Goal: Use online tool/utility: Utilize a website feature to perform a specific function

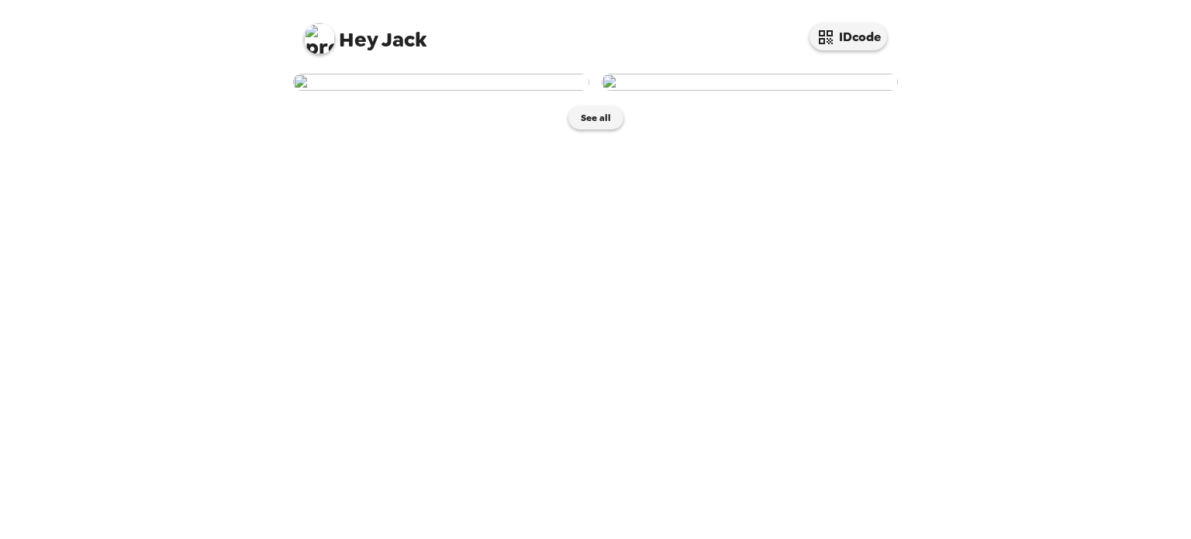
click at [528, 91] on img at bounding box center [441, 82] width 296 height 17
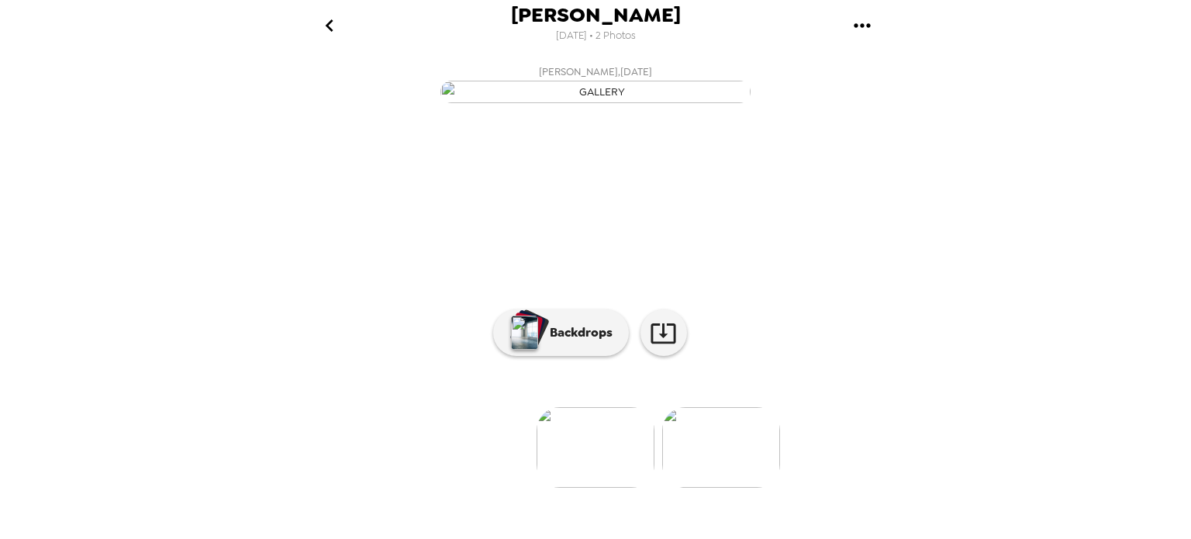
scroll to position [131, 0]
click at [554, 356] on button "Backdrops" at bounding box center [561, 332] width 136 height 47
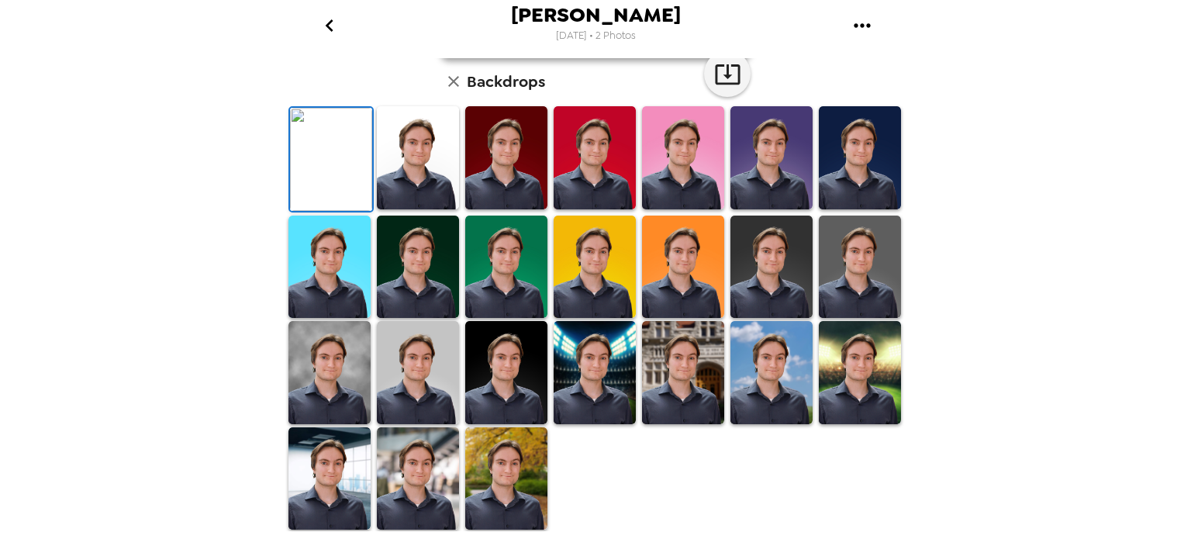
scroll to position [392, 0]
click at [415, 478] on img at bounding box center [418, 478] width 82 height 103
click at [395, 479] on img at bounding box center [418, 478] width 82 height 103
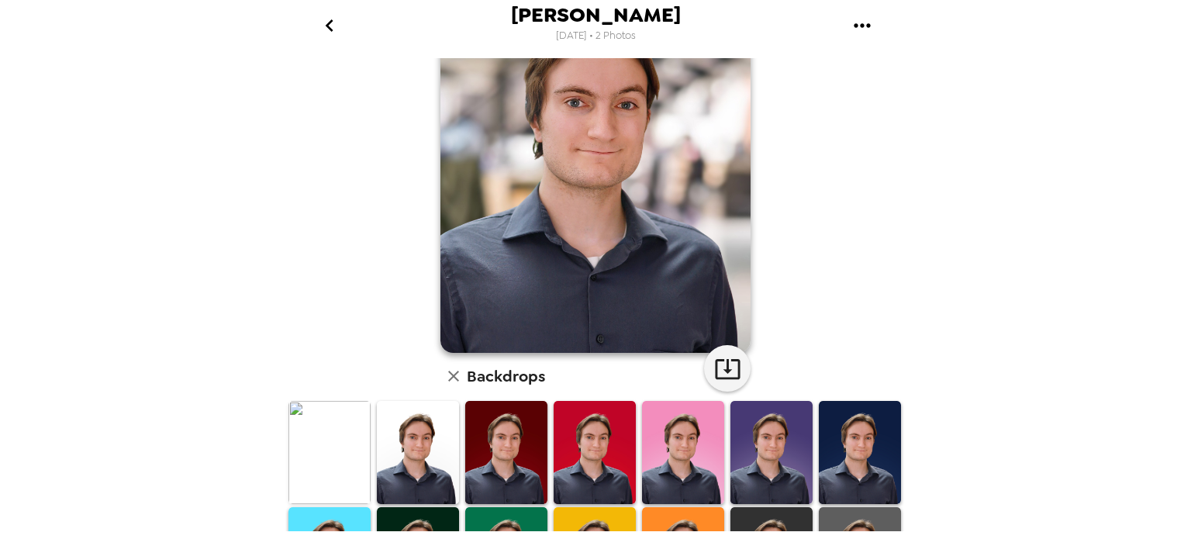
scroll to position [97, 0]
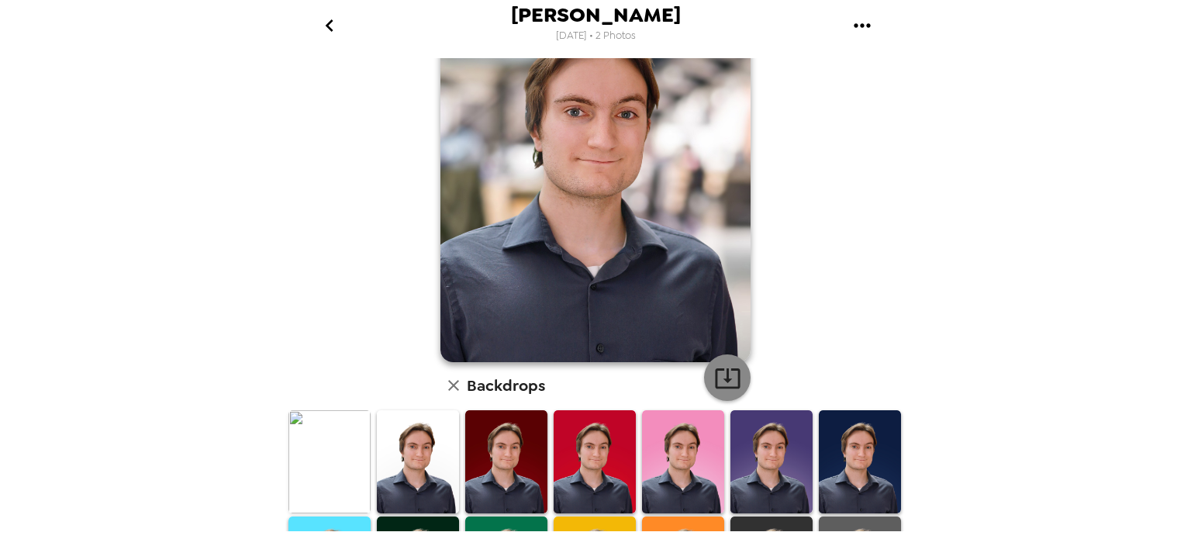
click at [706, 365] on button "button" at bounding box center [727, 377] width 47 height 47
